Goal: Task Accomplishment & Management: Manage account settings

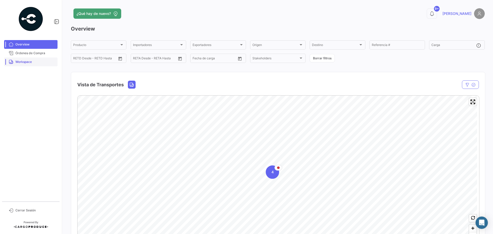
click at [38, 60] on span "Workspace" at bounding box center [35, 62] width 40 height 5
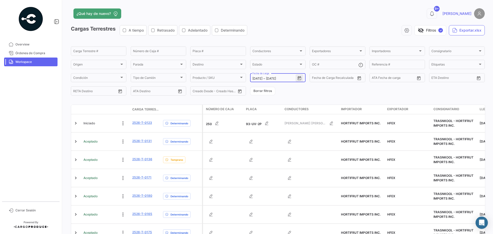
click at [297, 78] on icon "Open calendar" at bounding box center [299, 78] width 5 height 5
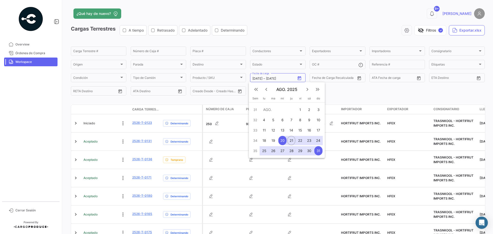
click at [302, 140] on div "22" at bounding box center [300, 140] width 8 height 9
type input "[DATE]"
click at [302, 140] on div "22" at bounding box center [300, 140] width 8 height 9
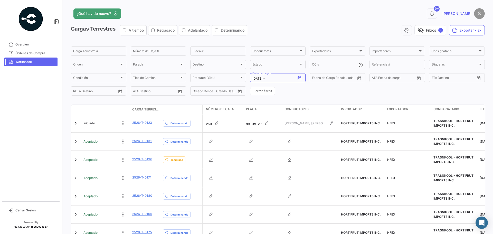
type input "[DATE]"
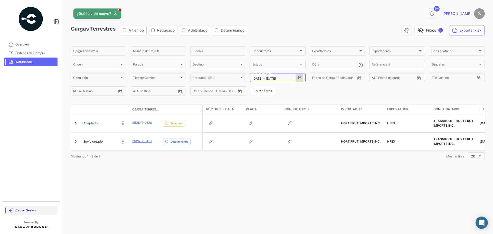
click at [25, 208] on link "Cerrar Sesión" at bounding box center [30, 210] width 53 height 9
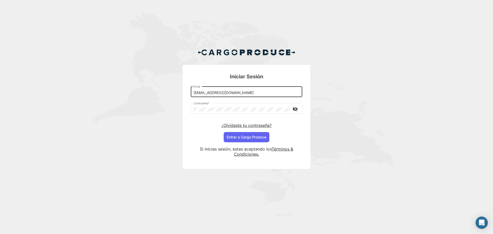
click at [221, 92] on input "[EMAIL_ADDRESS][DOMAIN_NAME]" at bounding box center [247, 93] width 106 height 4
type input "[EMAIL_ADDRESS][DOMAIN_NAME]"
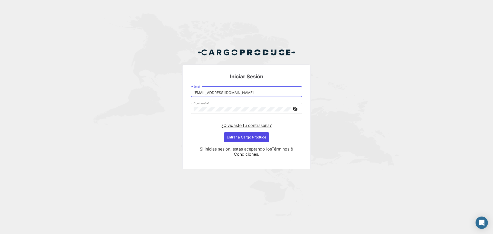
click at [236, 138] on button "Entrar a Cargo Produce" at bounding box center [247, 137] width 46 height 10
